Goal: Task Accomplishment & Management: Complete application form

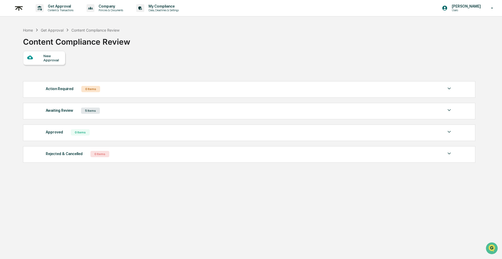
click at [47, 61] on div "New Approval" at bounding box center [52, 58] width 18 height 8
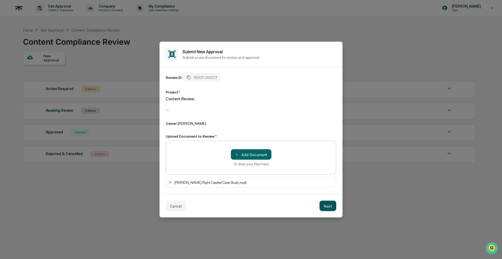
click at [325, 202] on button "Next" at bounding box center [327, 206] width 17 height 10
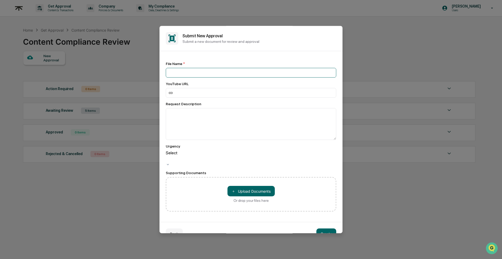
click at [231, 76] on input at bounding box center [251, 73] width 170 height 10
type input "**********"
click at [224, 119] on textarea at bounding box center [251, 124] width 170 height 32
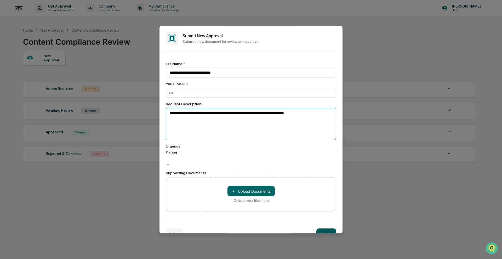
type textarea "**********"
click at [321, 229] on button "Create" at bounding box center [326, 234] width 20 height 10
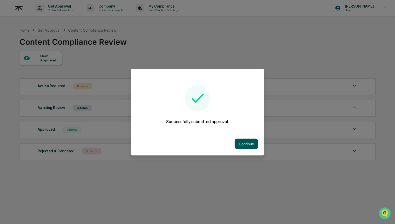
click at [249, 144] on button "Continue" at bounding box center [247, 143] width 24 height 10
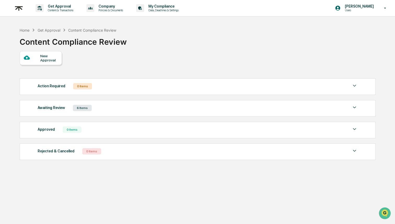
click at [137, 112] on div "Awaiting Review 6 Items File Name Review Id Created Date Requested By Complianc…" at bounding box center [198, 108] width 356 height 16
click at [171, 111] on div "Awaiting Review 6 Items" at bounding box center [198, 107] width 320 height 7
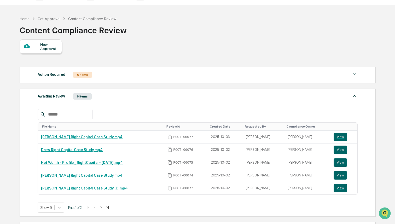
scroll to position [9, 0]
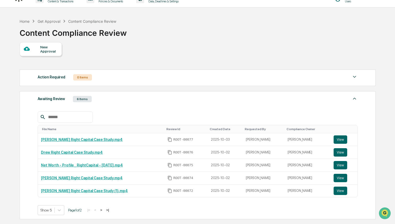
click at [168, 101] on div "Awaiting Review 6 Items" at bounding box center [198, 98] width 320 height 7
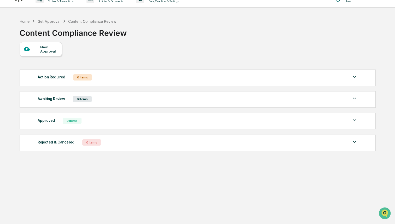
scroll to position [0, 0]
